Goal: Check status: Check status

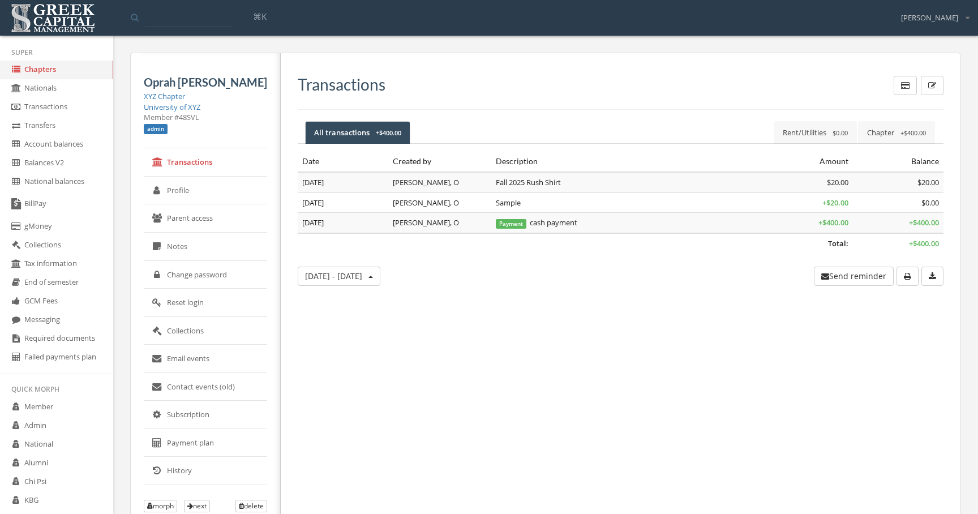
click at [78, 194] on link "BillPay" at bounding box center [56, 204] width 113 height 26
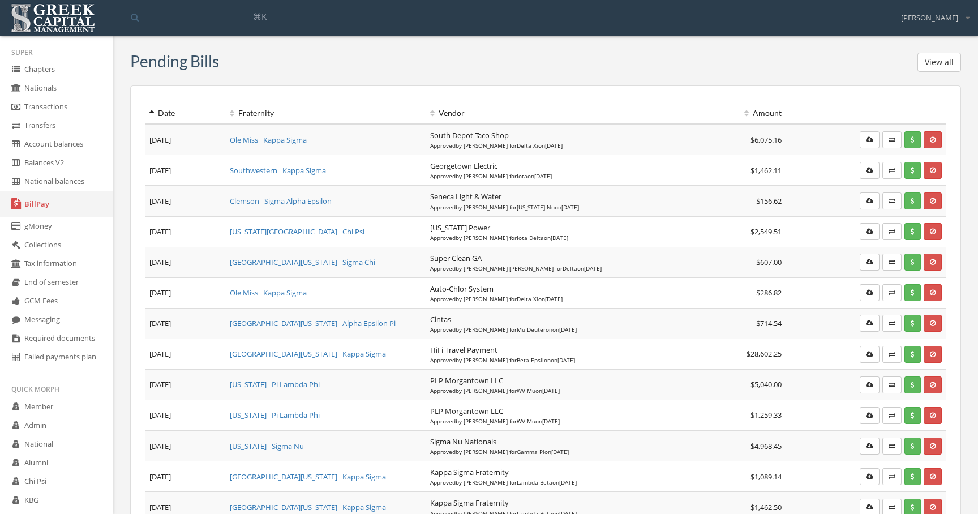
click at [939, 60] on button "View all" at bounding box center [939, 62] width 44 height 19
click at [832, 86] on div "Date Fraternity Vendor Amount [DATE] Ole Miss Kappa Sigma South Depot Taco Shop…" at bounding box center [545, 344] width 831 height 518
